Goal: Task Accomplishment & Management: Manage account settings

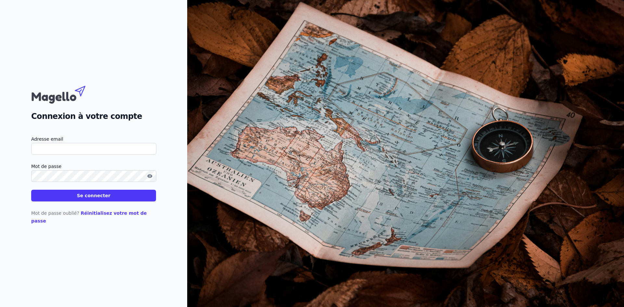
click at [113, 154] on input "Adresse email" at bounding box center [93, 149] width 125 height 12
click at [146, 155] on input "Adresse email" at bounding box center [93, 149] width 125 height 12
type input "[PERSON_NAME][EMAIL_ADDRESS][DOMAIN_NAME]"
click at [31, 190] on button "Se connecter" at bounding box center [93, 196] width 125 height 12
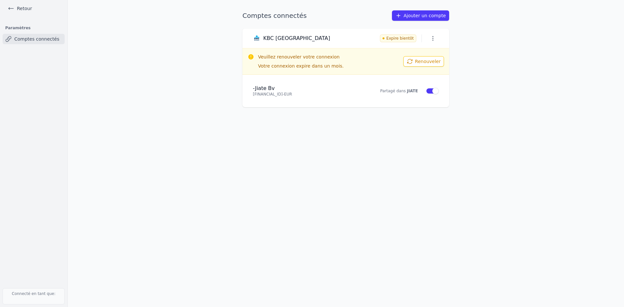
click at [437, 62] on button "Renouveler" at bounding box center [424, 61] width 41 height 10
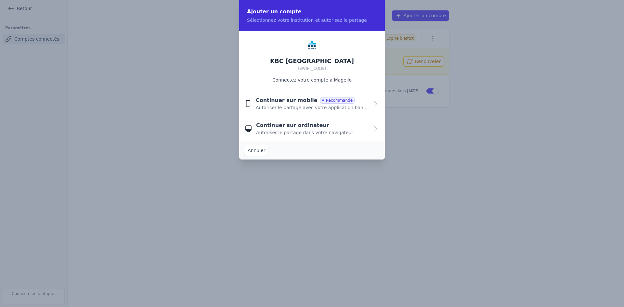
click at [325, 134] on span "Autoriser le partage dans votre navigateur" at bounding box center [304, 132] width 97 height 7
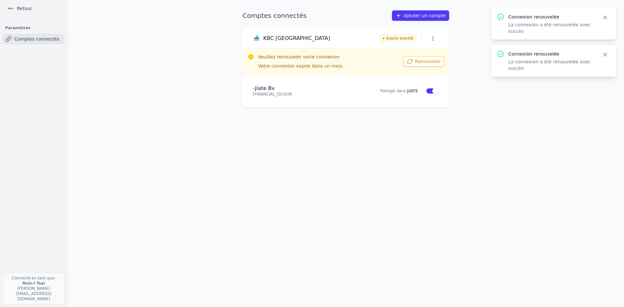
click at [428, 60] on button "Renouveler" at bounding box center [424, 61] width 41 height 10
